Goal: Check status: Check status

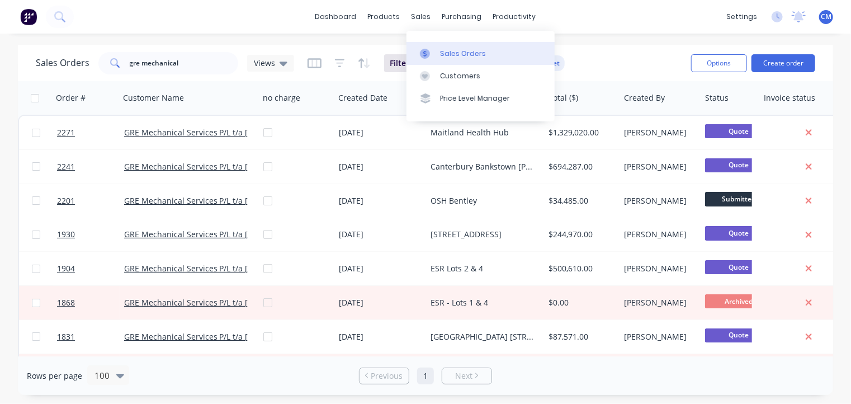
click at [436, 53] on div at bounding box center [428, 54] width 17 height 10
click at [485, 54] on link "Sales Orders" at bounding box center [481, 53] width 148 height 22
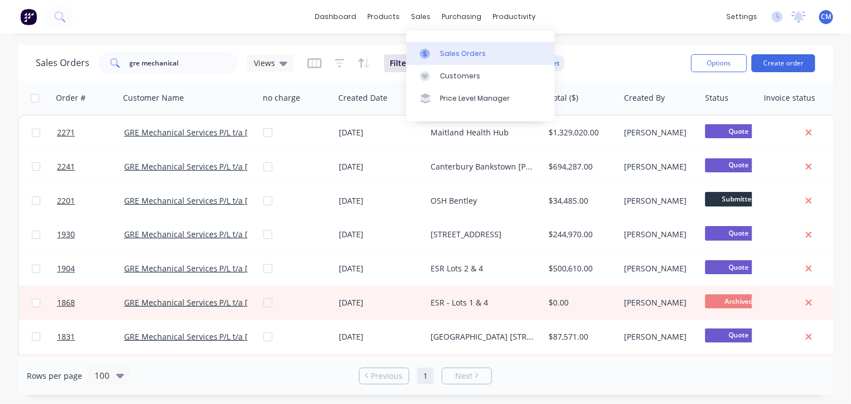
click at [485, 54] on link "Sales Orders" at bounding box center [481, 53] width 148 height 22
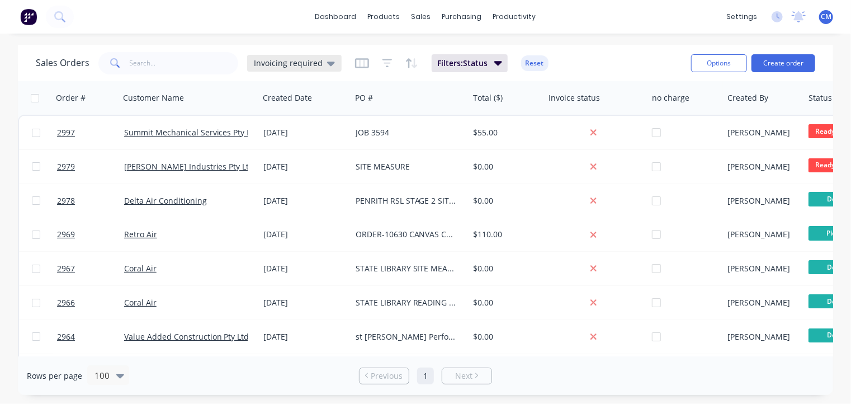
click at [327, 64] on icon at bounding box center [331, 64] width 8 height 4
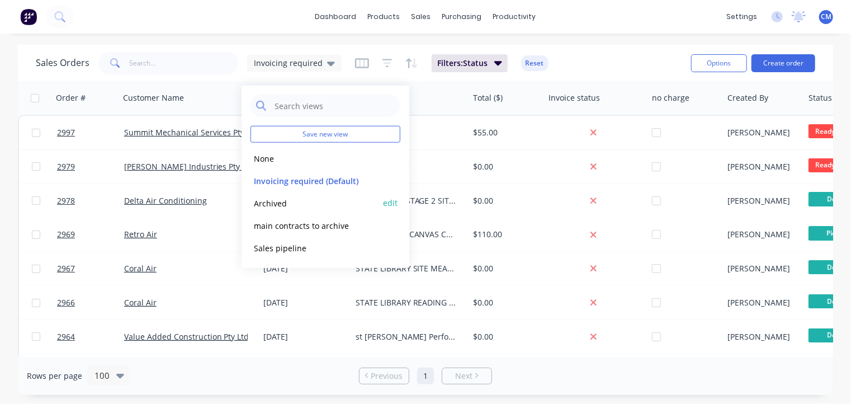
click at [282, 204] on button "Archived" at bounding box center [315, 202] width 128 height 13
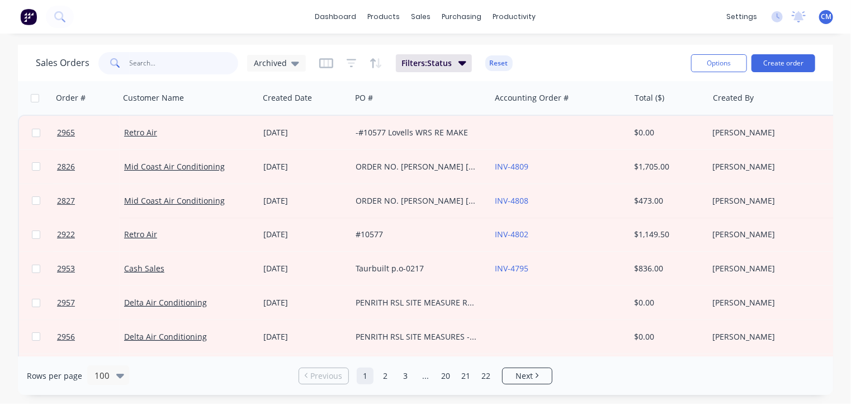
click at [143, 64] on input "text" at bounding box center [184, 63] width 109 height 22
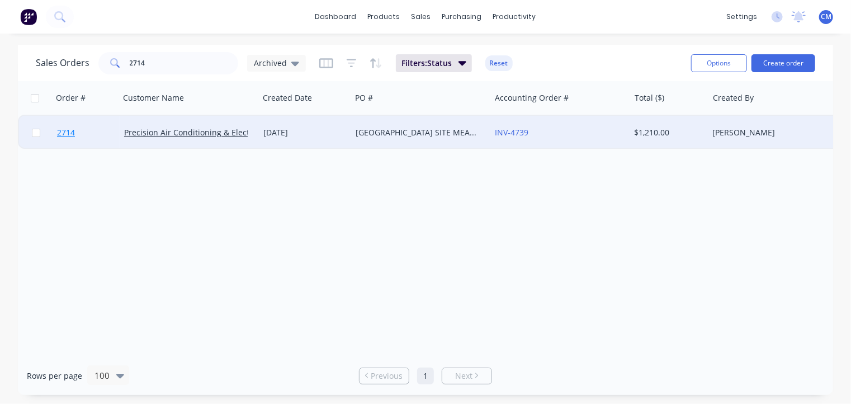
drag, startPoint x: 176, startPoint y: 130, endPoint x: 59, endPoint y: 135, distance: 117.0
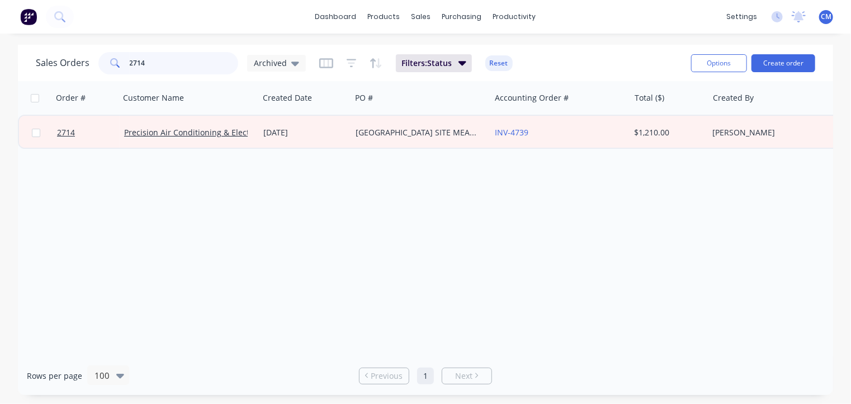
click at [158, 67] on input "2714" at bounding box center [184, 63] width 109 height 22
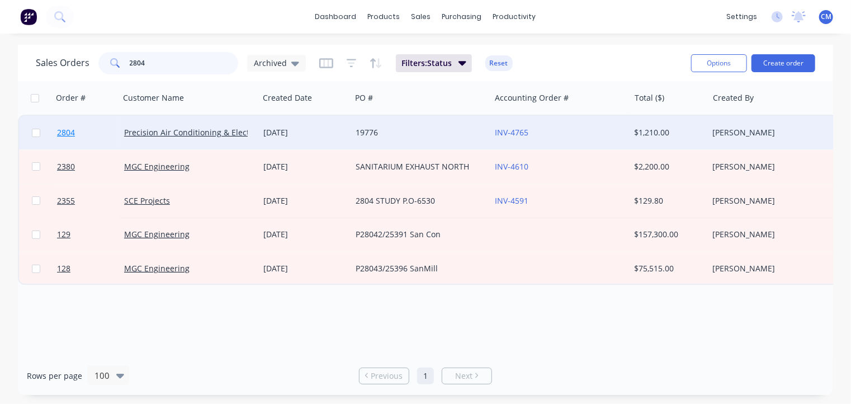
type input "2804"
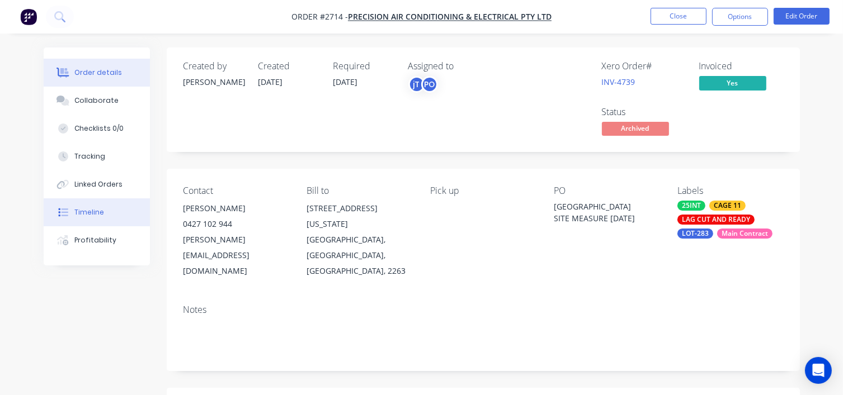
click at [83, 211] on div "Timeline" at bounding box center [89, 212] width 30 height 10
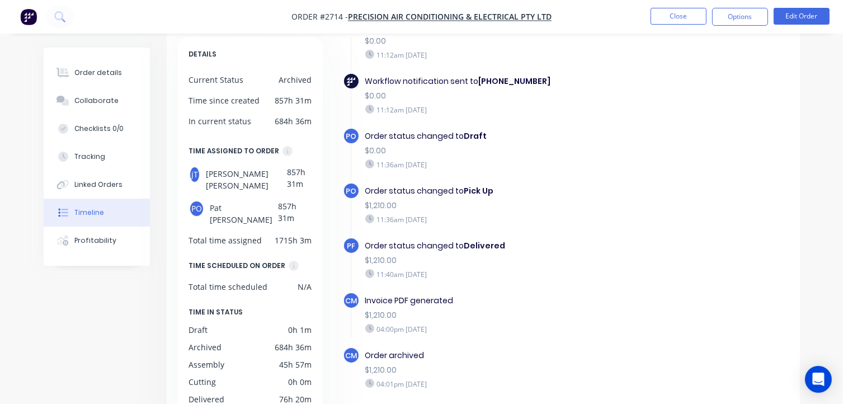
scroll to position [64, 0]
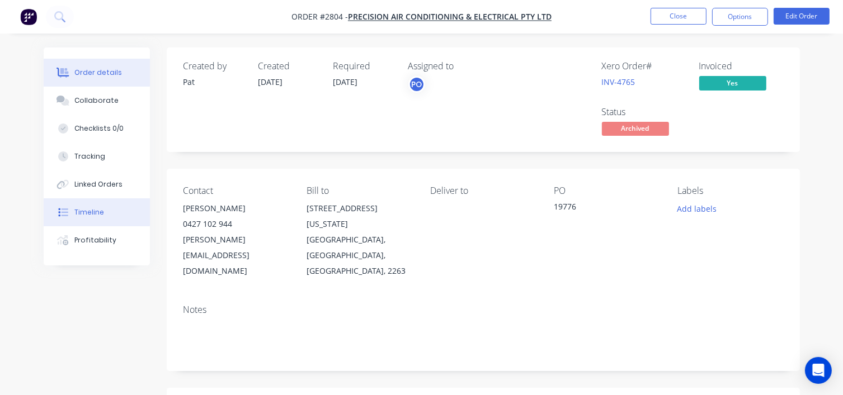
click at [105, 220] on button "Timeline" at bounding box center [97, 213] width 106 height 28
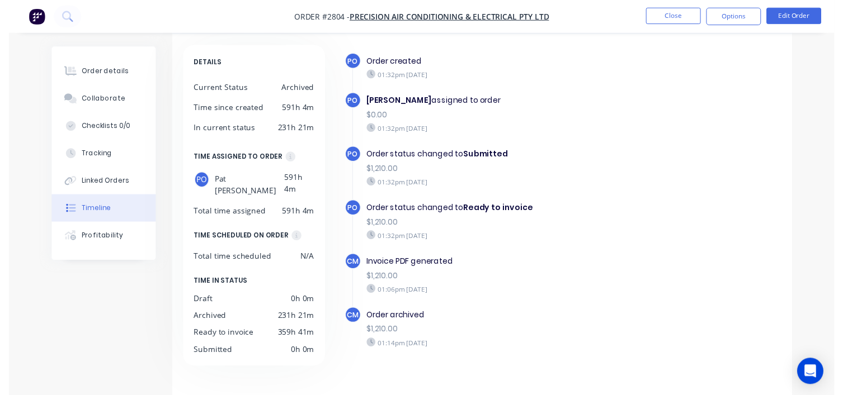
scroll to position [51, 0]
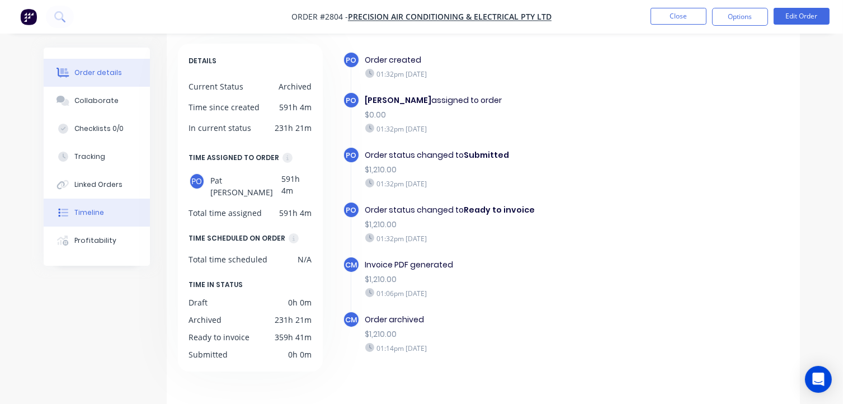
click at [104, 73] on div "Order details" at bounding box center [98, 73] width 48 height 10
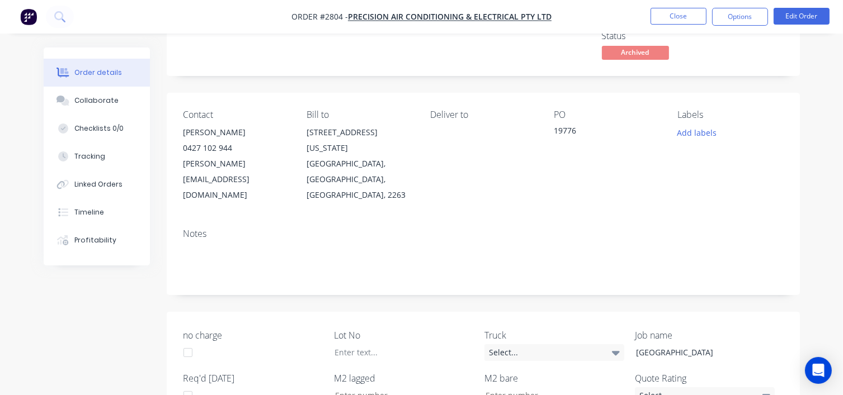
scroll to position [76, 0]
click at [101, 208] on div "Timeline" at bounding box center [89, 212] width 30 height 10
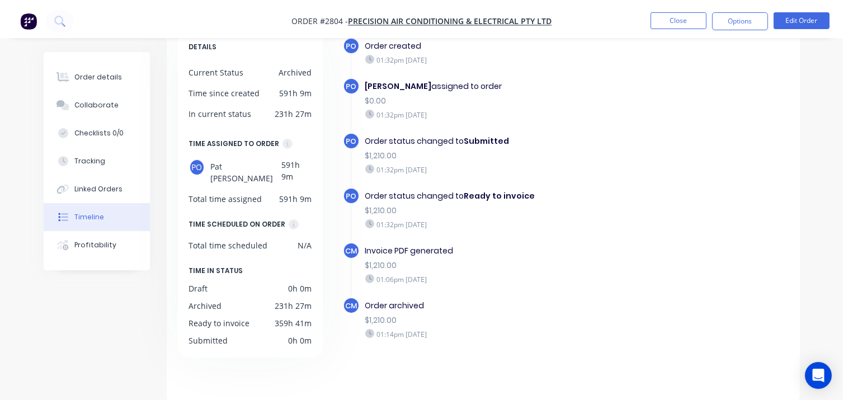
scroll to position [58, 0]
